Goal: Task Accomplishment & Management: Manage account settings

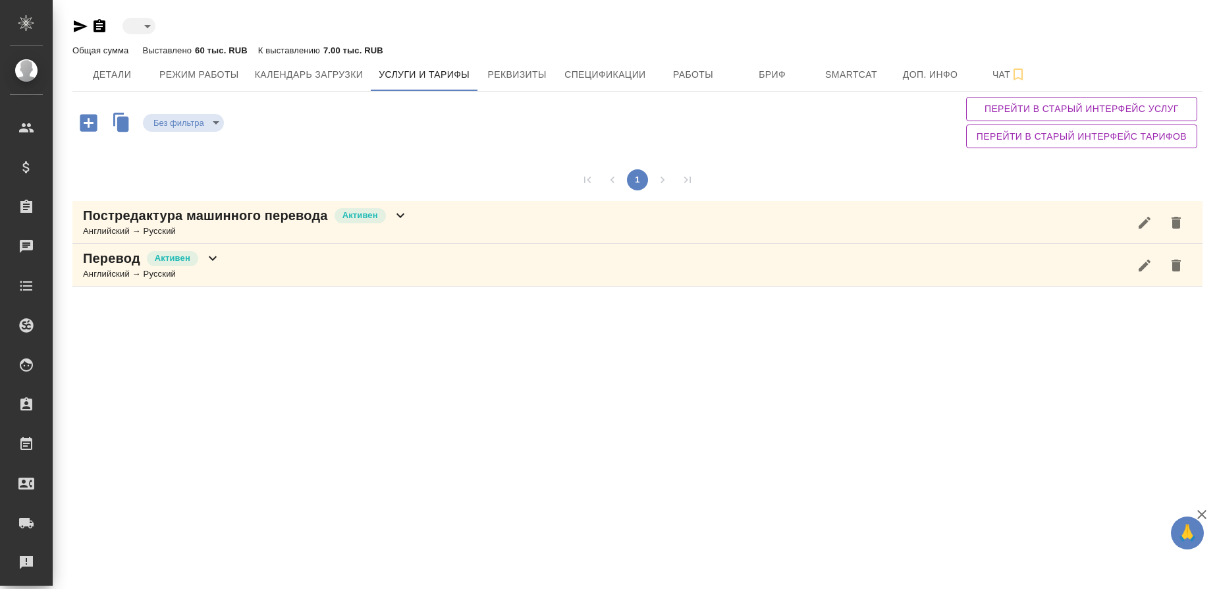
type input "active"
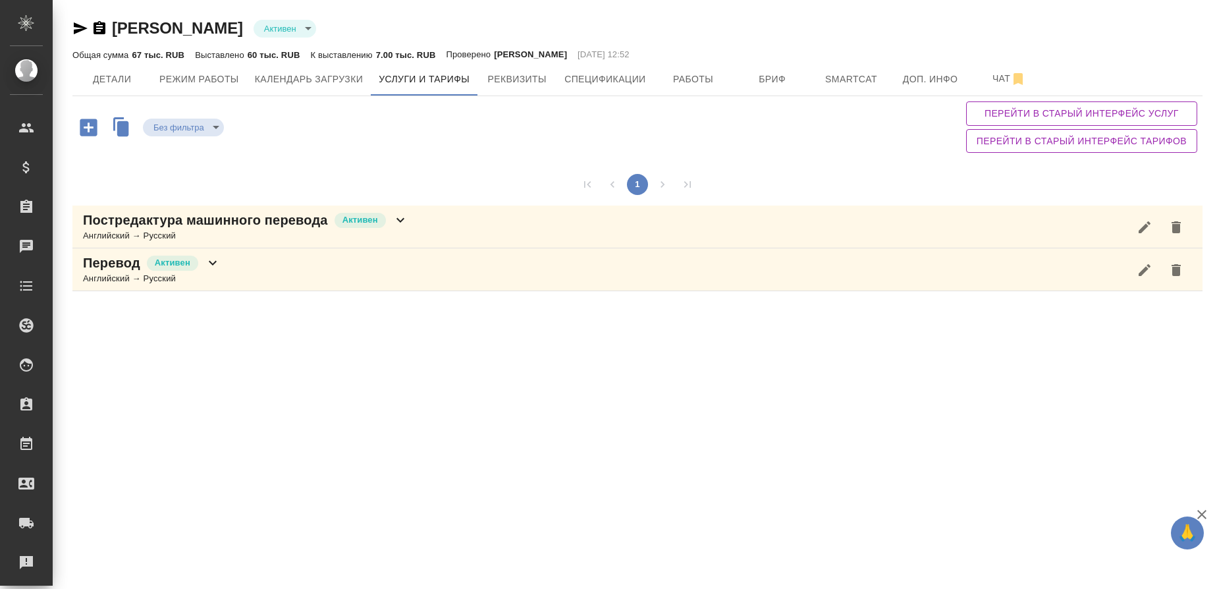
click at [164, 240] on div "Английский → Русский" at bounding box center [245, 235] width 325 height 13
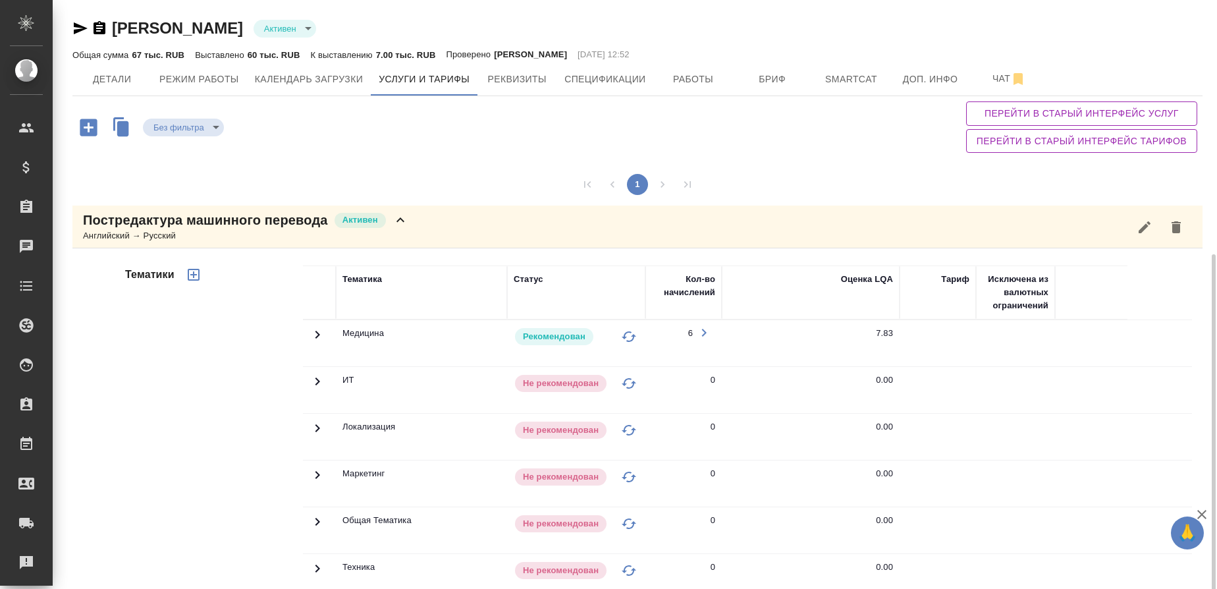
scroll to position [258, 0]
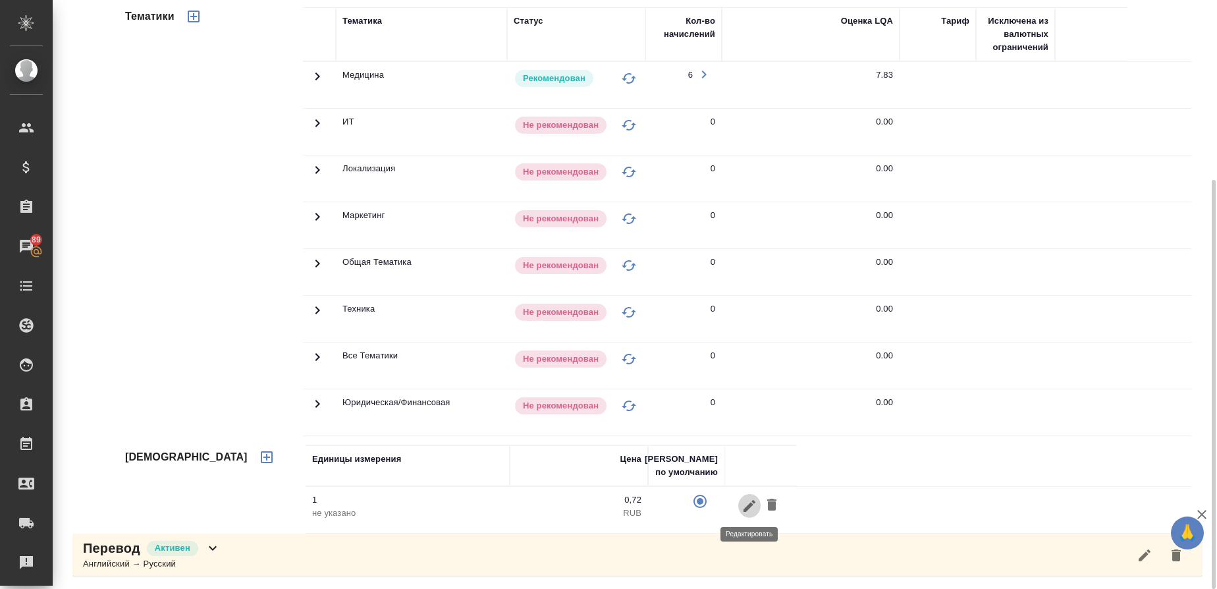
click at [746, 503] on icon "button" at bounding box center [750, 506] width 16 height 16
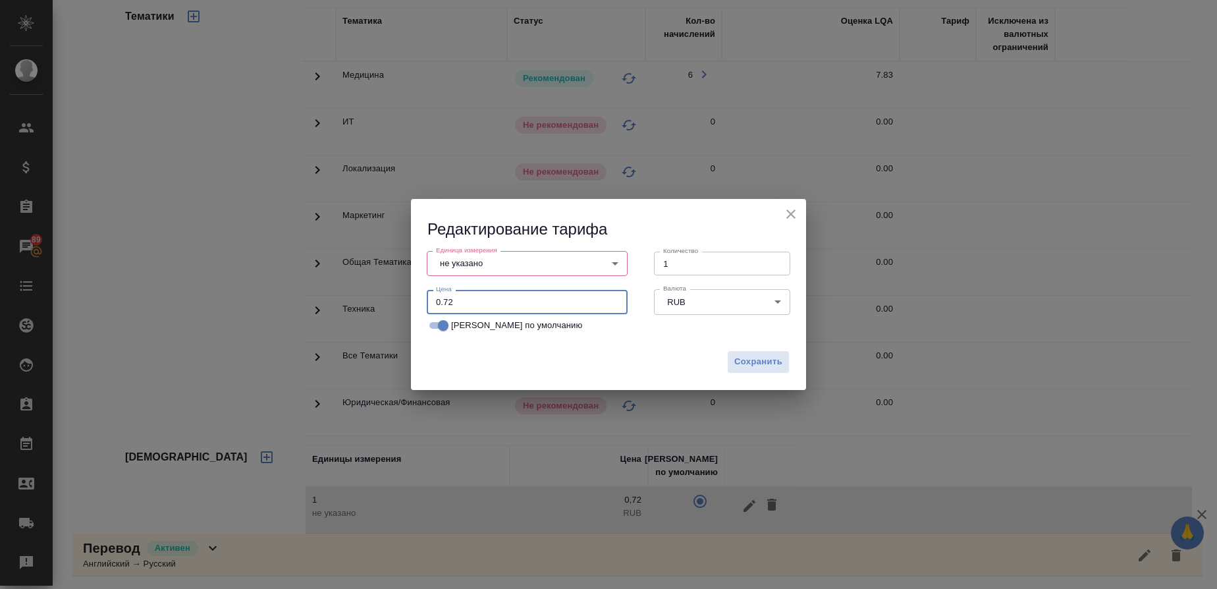
click at [462, 306] on input "0.72" at bounding box center [527, 302] width 201 height 24
click at [478, 264] on body "🙏 .cls-1 fill:#fff; AWATERA Gusmanova [PERSON_NAME] Спецификации Заказы 89 Чаты…" at bounding box center [608, 294] width 1217 height 589
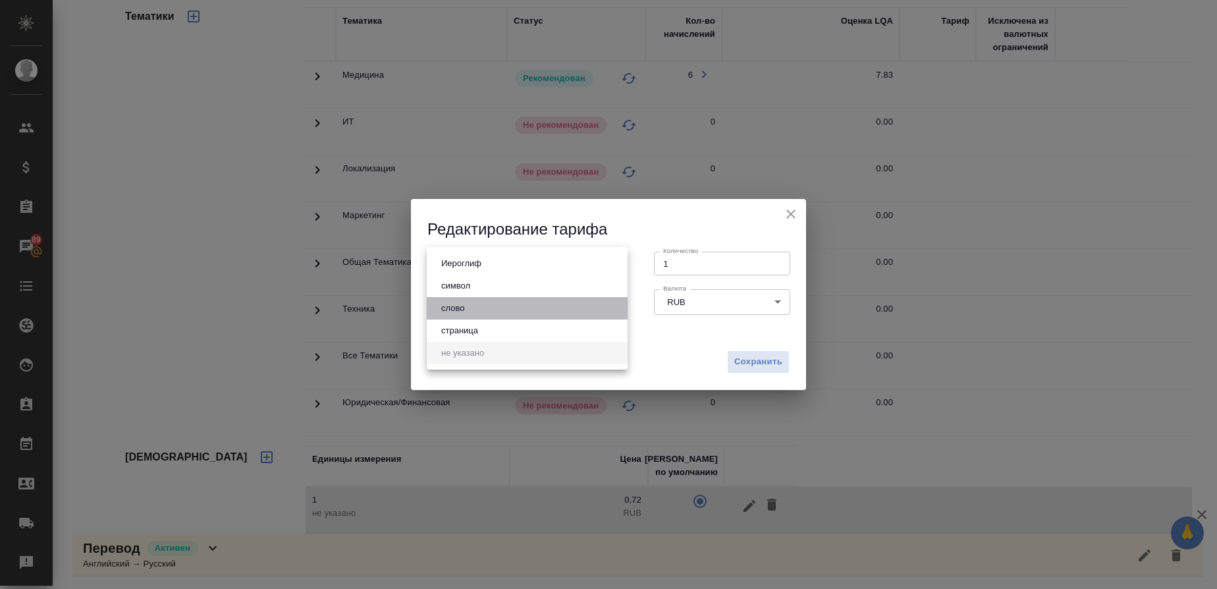
click at [470, 304] on li "слово" at bounding box center [527, 308] width 201 height 22
type input "5a8b1489cc6b4906c91bfd90"
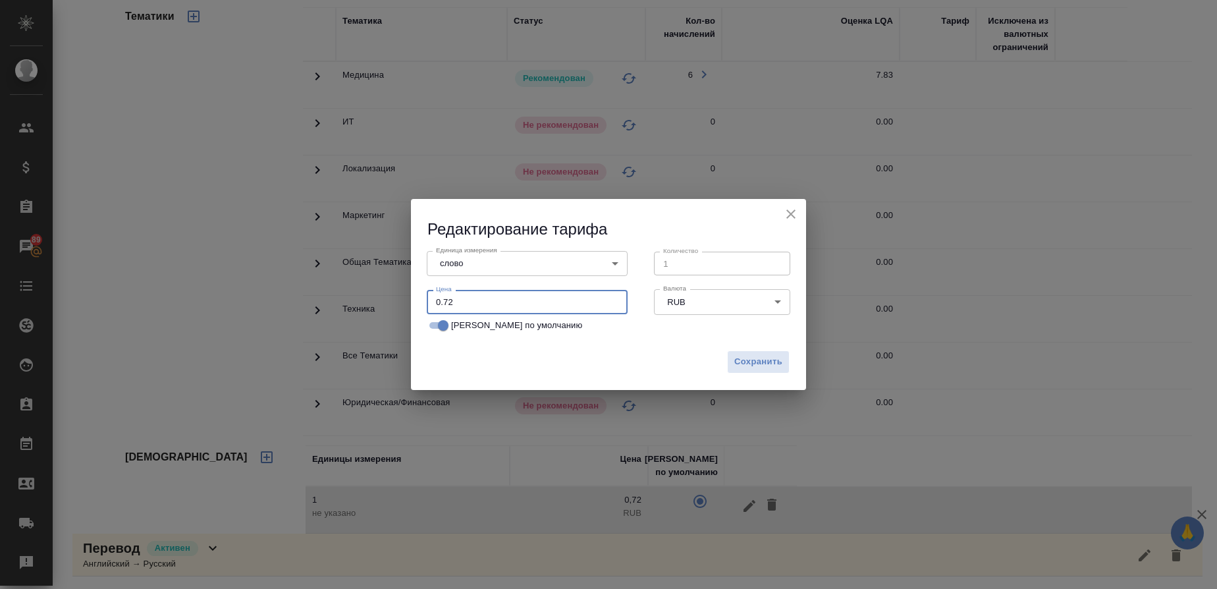
drag, startPoint x: 464, startPoint y: 304, endPoint x: 370, endPoint y: 323, distance: 96.1
click at [370, 323] on div "Редактирование тарифа Единица измерения слово 5a8b1489cc6b4906c91bfd90 Единица …" at bounding box center [608, 294] width 1217 height 589
type input "1"
click at [734, 358] on button "Сохранить" at bounding box center [758, 361] width 63 height 23
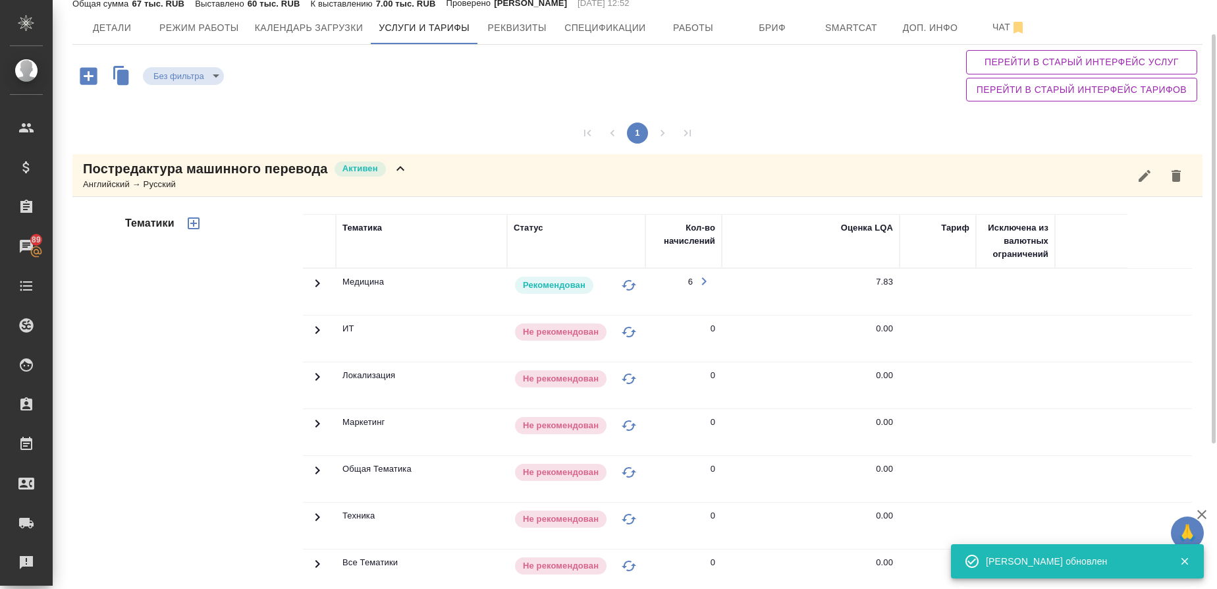
scroll to position [51, 0]
click at [168, 158] on div "Постредактура машинного перевода [PERSON_NAME] → Русский" at bounding box center [637, 176] width 1130 height 43
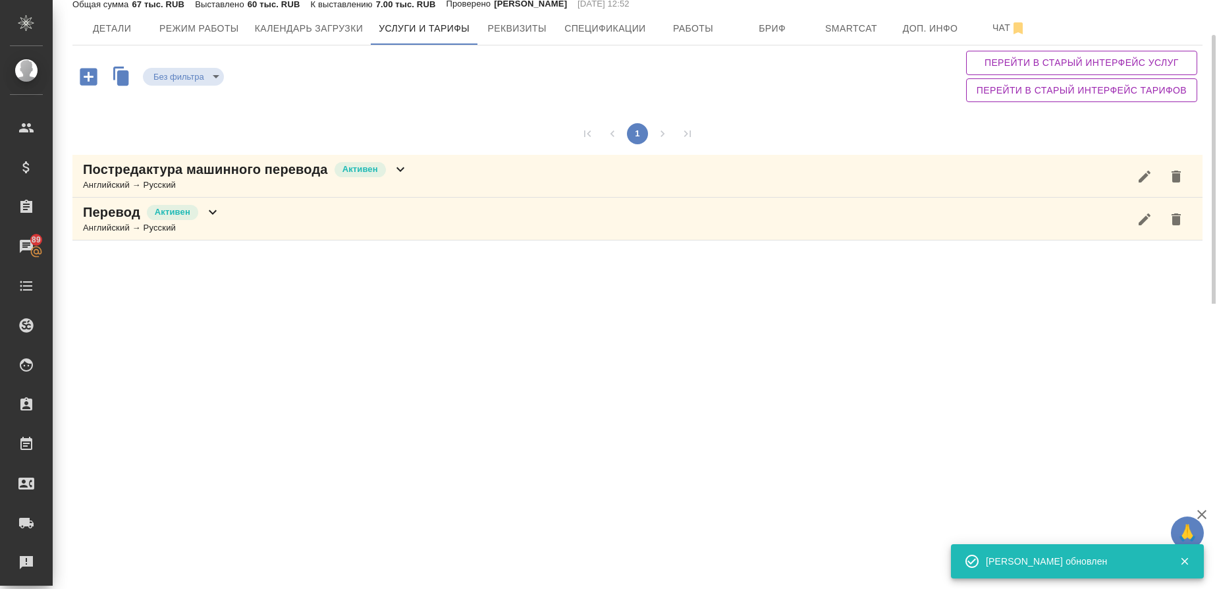
click at [124, 222] on div "Английский → Русский" at bounding box center [152, 227] width 138 height 13
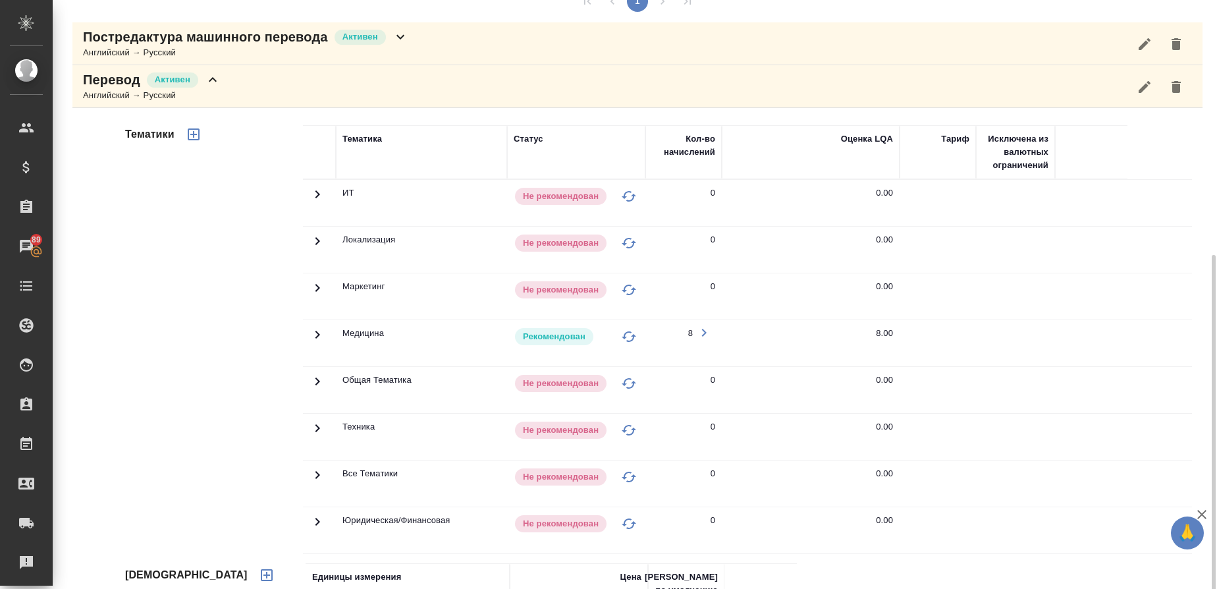
scroll to position [258, 0]
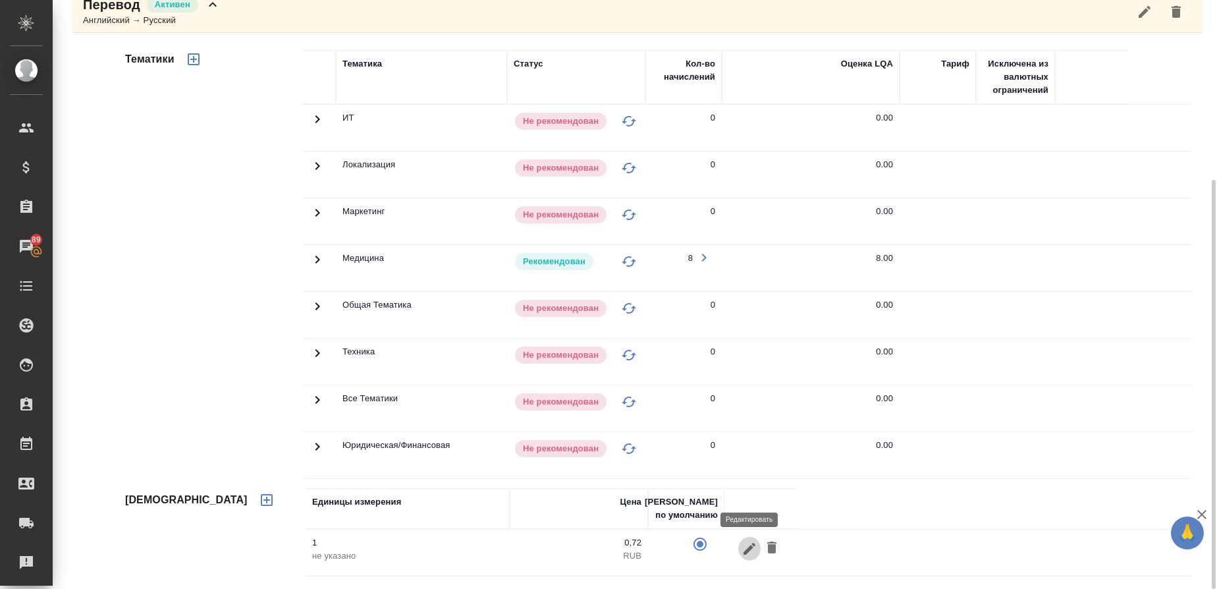
click at [750, 555] on icon "button" at bounding box center [750, 549] width 16 height 16
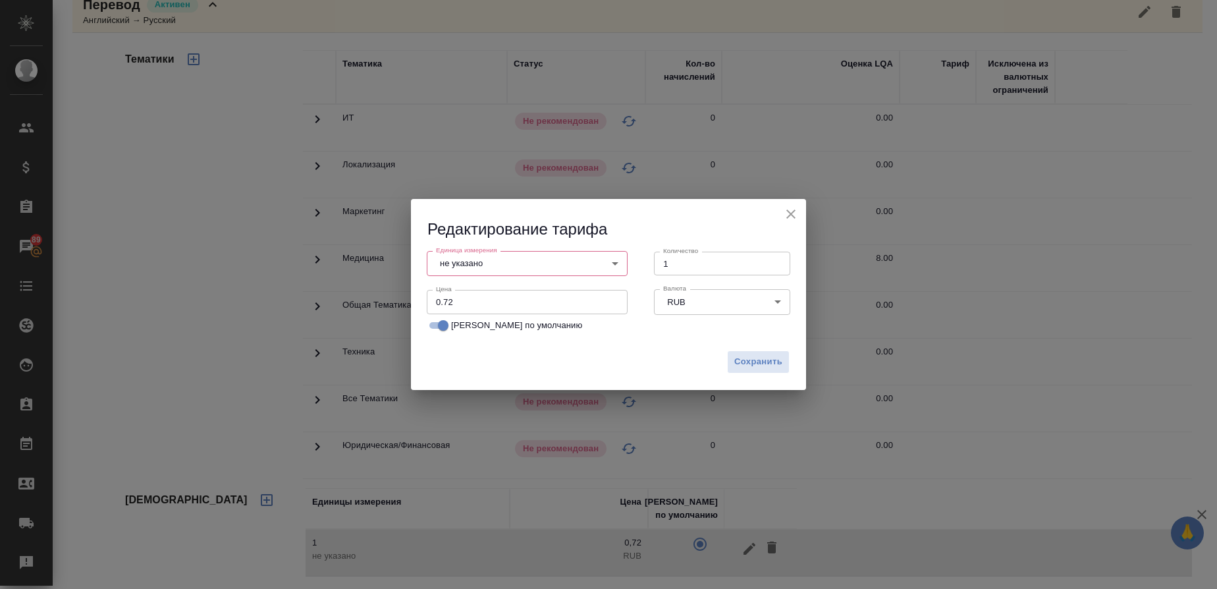
click at [478, 253] on body "🙏 .cls-1 fill:#fff; AWATERA Gusmanova [PERSON_NAME] Спецификации Заказы 89 Чаты…" at bounding box center [608, 294] width 1217 height 589
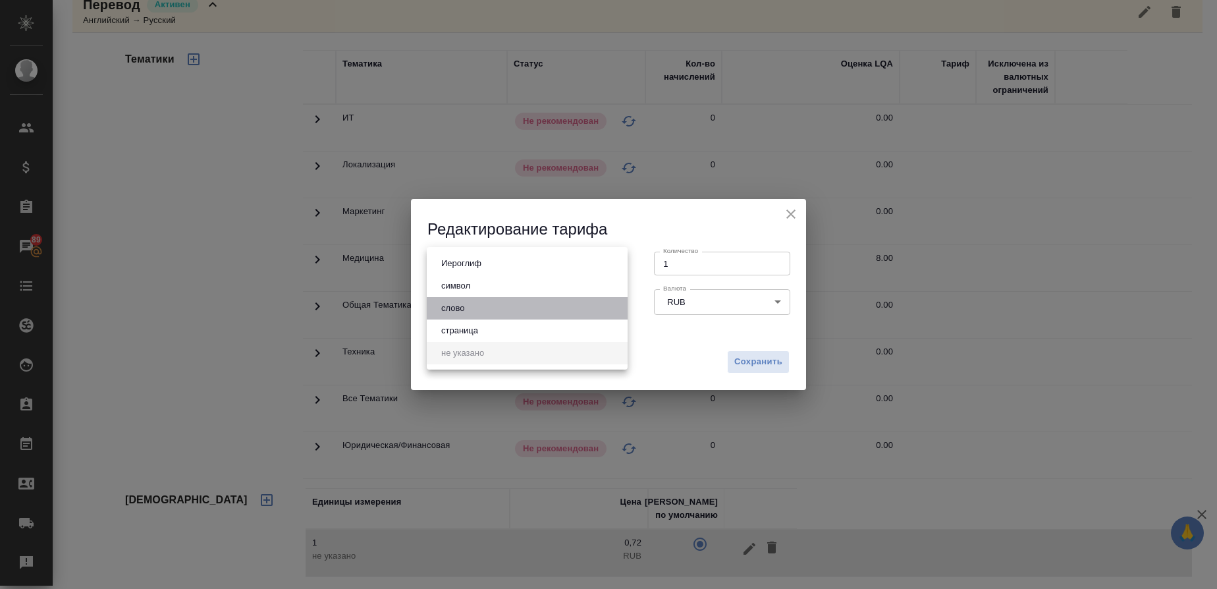
click at [466, 310] on button "слово" at bounding box center [452, 308] width 31 height 14
type input "5a8b1489cc6b4906c91bfd90"
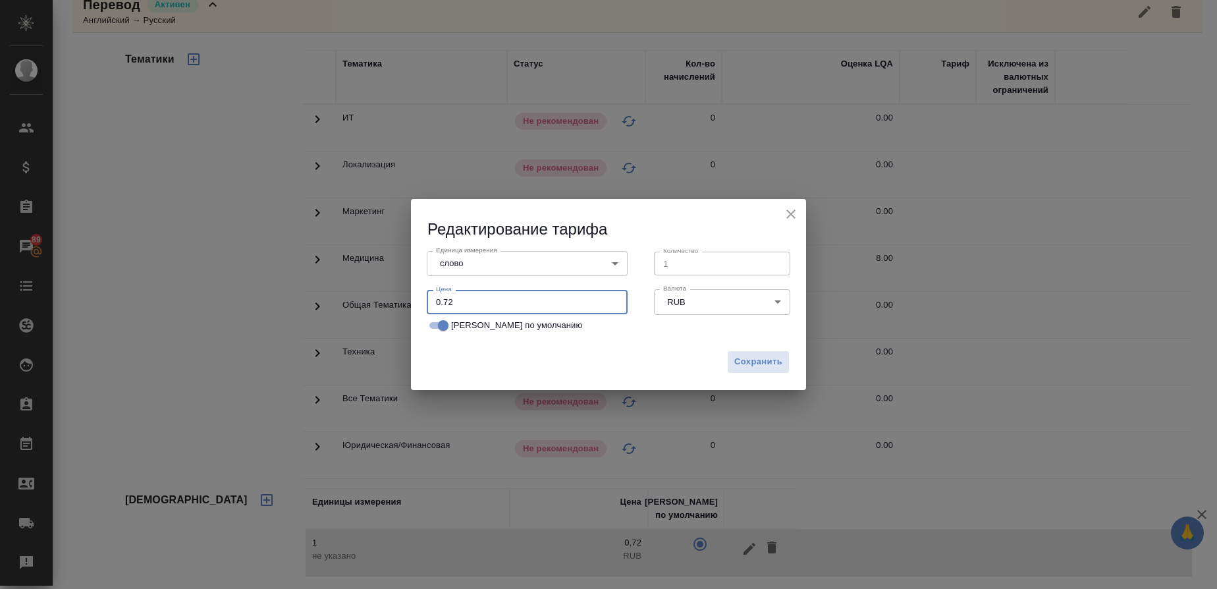
drag, startPoint x: 466, startPoint y: 300, endPoint x: 323, endPoint y: 301, distance: 142.3
click at [323, 301] on div "Редактирование тарифа Единица измерения слово 5a8b1489cc6b4906c91bfd90 Единица …" at bounding box center [608, 294] width 1217 height 589
type input "1"
click at [767, 359] on span "Сохранить" at bounding box center [759, 361] width 48 height 15
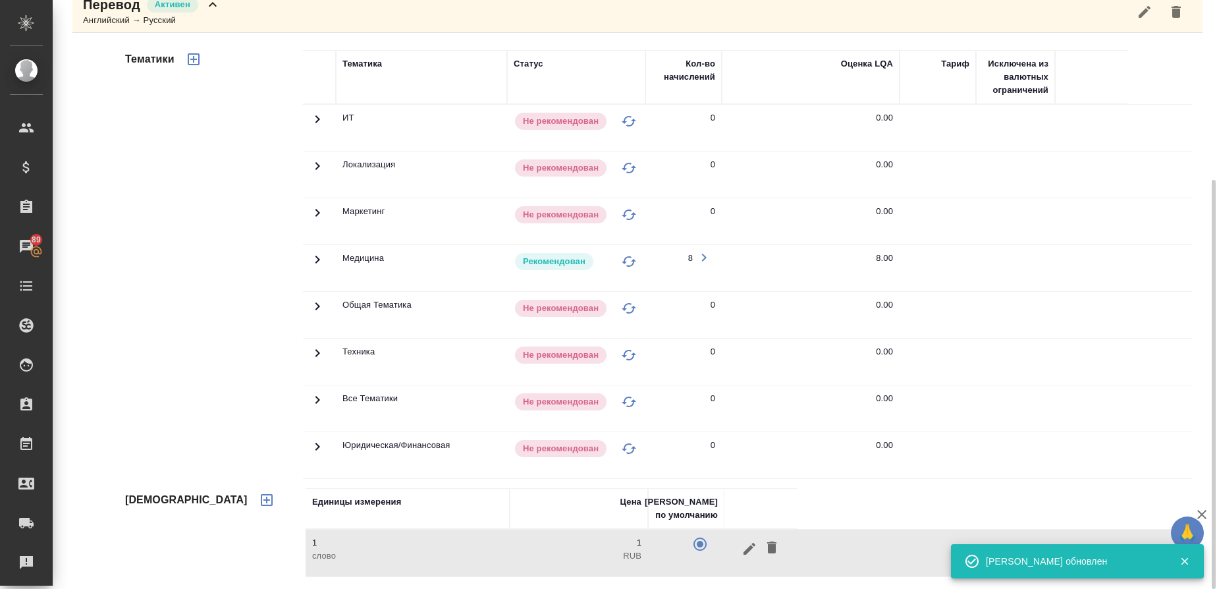
click at [231, 20] on div "Перевод [PERSON_NAME] → Русский" at bounding box center [637, 11] width 1130 height 43
